Goal: Download file/media

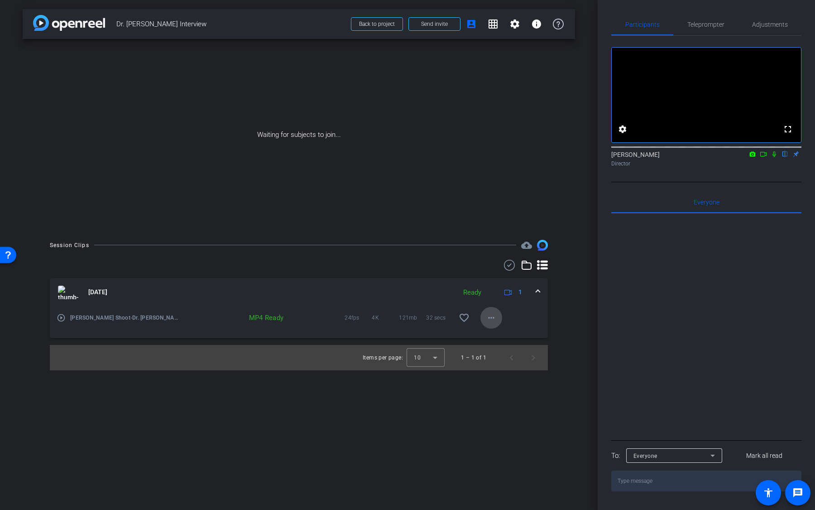
click at [493, 318] on mat-icon "more_horiz" at bounding box center [491, 317] width 11 height 11
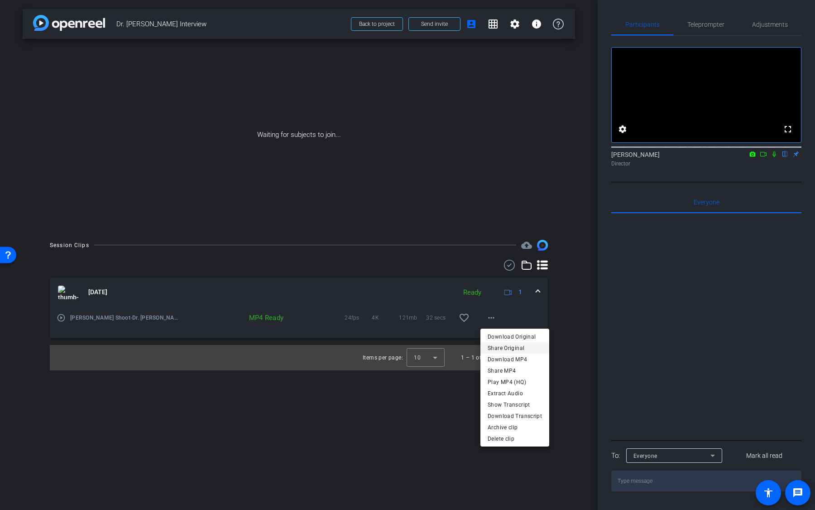
click at [500, 348] on span "Share Original" at bounding box center [515, 347] width 54 height 11
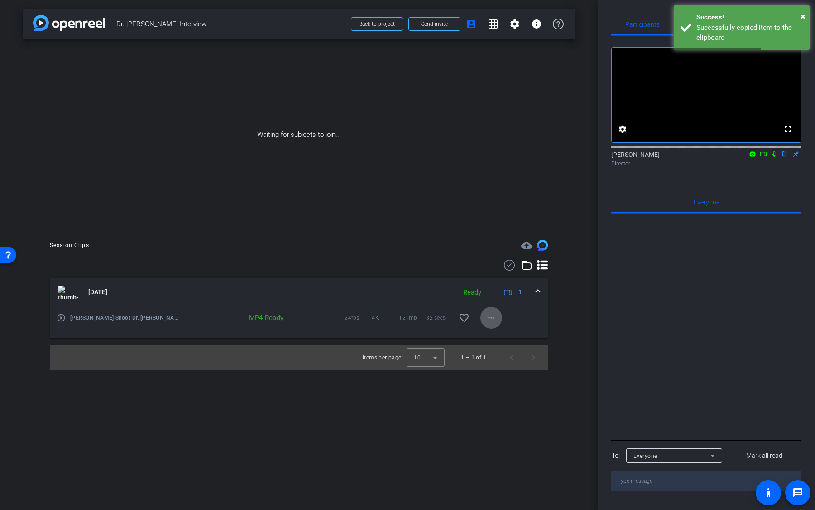
click at [486, 316] on mat-icon "more_horiz" at bounding box center [491, 317] width 11 height 11
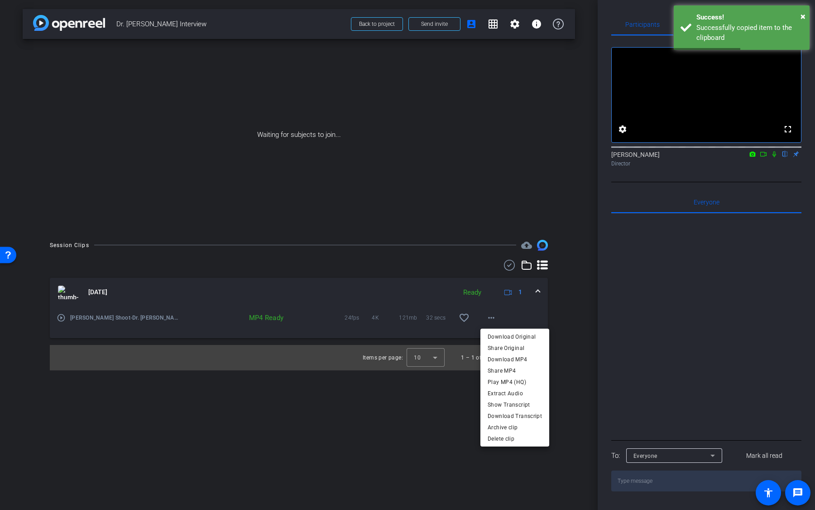
click at [340, 325] on div at bounding box center [407, 255] width 815 height 510
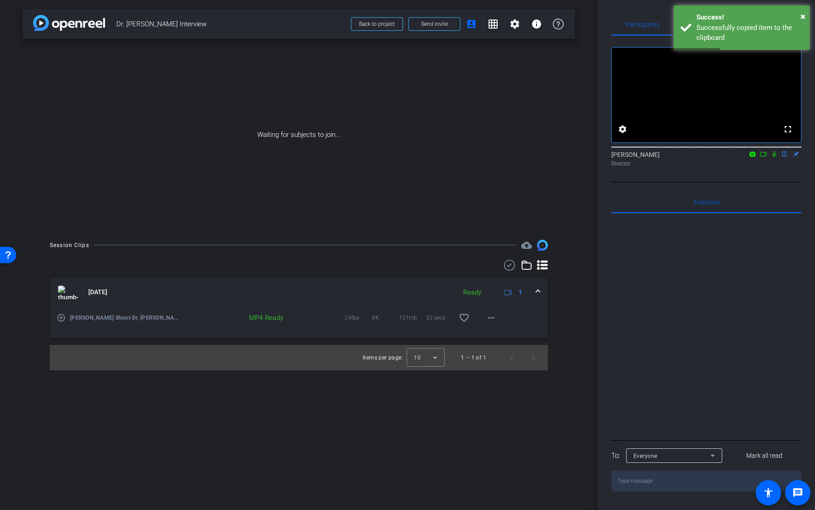
click at [63, 317] on mat-icon "play_circle_outline" at bounding box center [61, 317] width 9 height 9
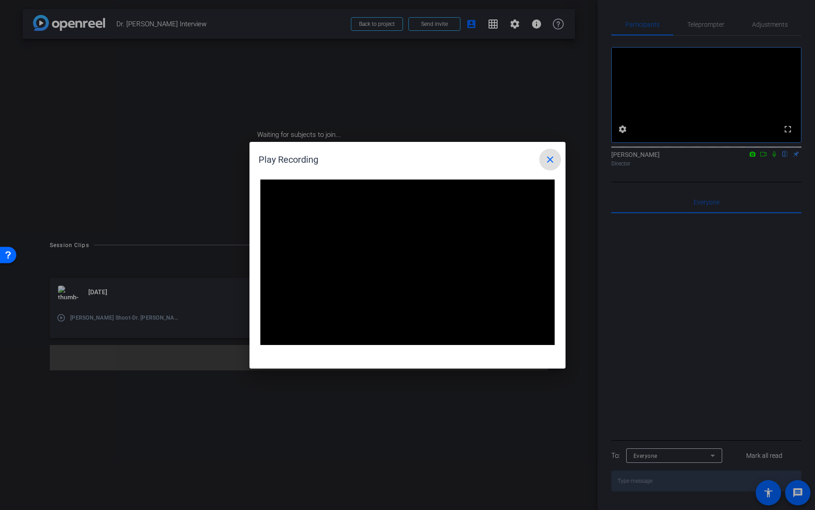
click at [546, 160] on mat-icon "close" at bounding box center [550, 159] width 11 height 11
